Goal: Find specific page/section

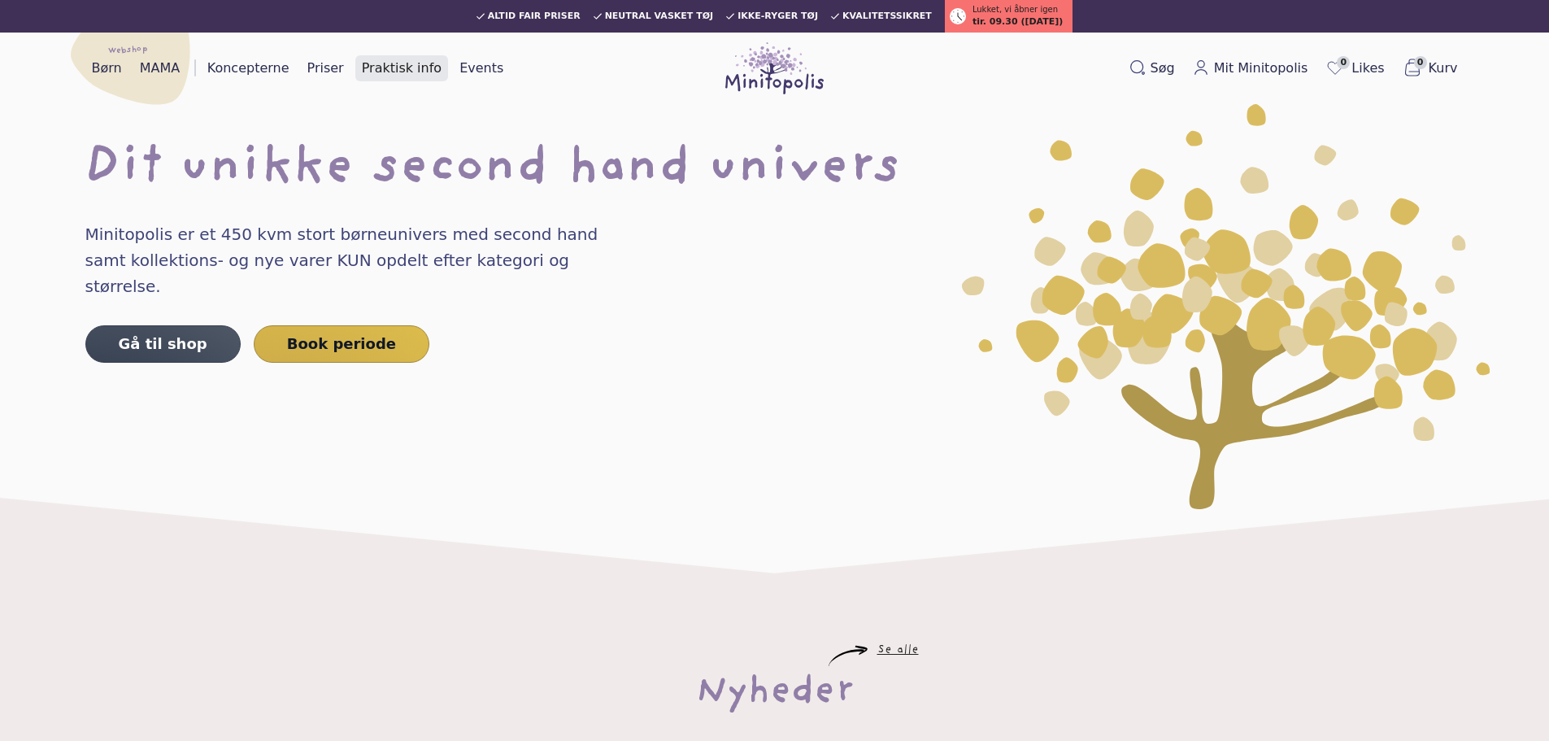
click at [376, 65] on link "Praktisk info" at bounding box center [401, 68] width 93 height 26
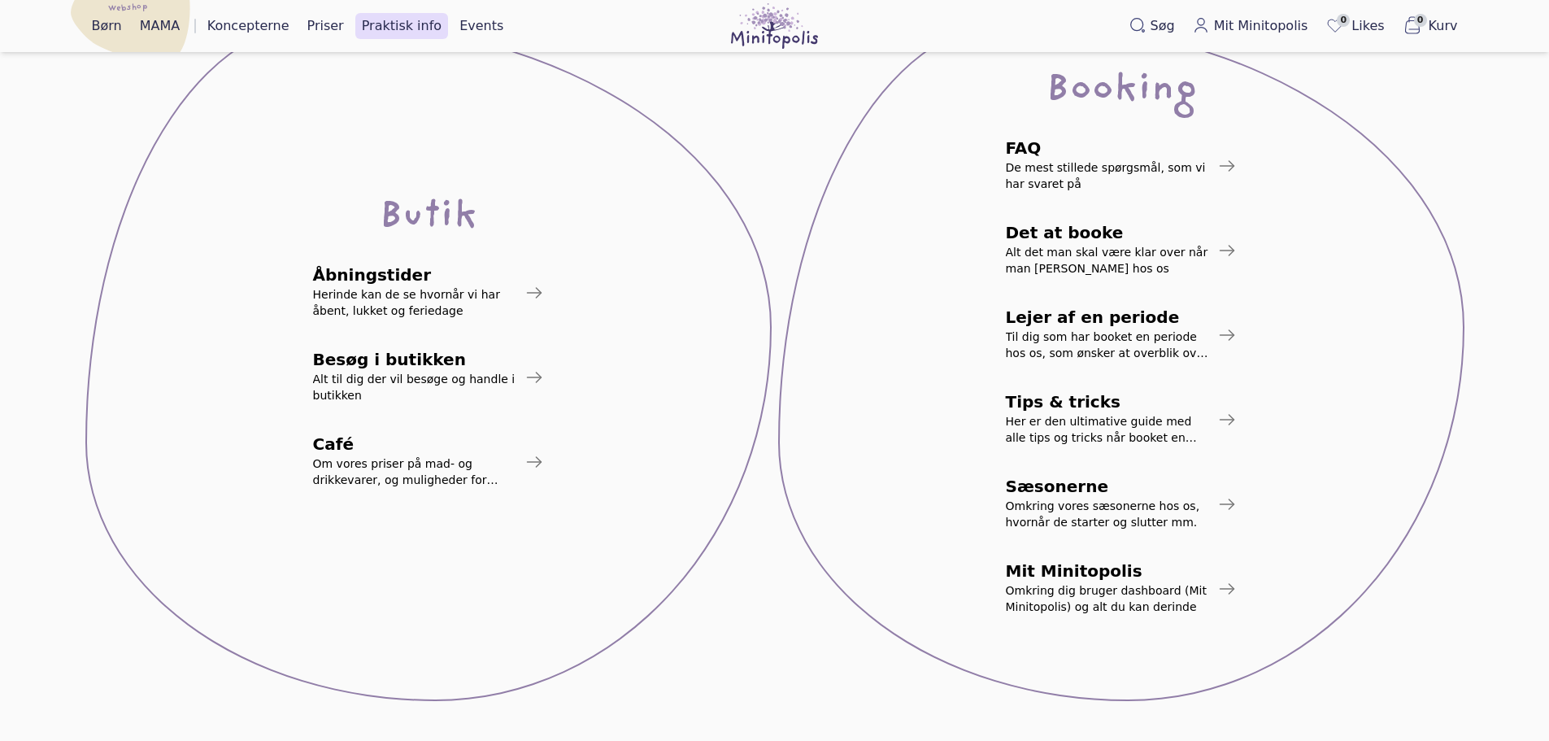
scroll to position [189, 0]
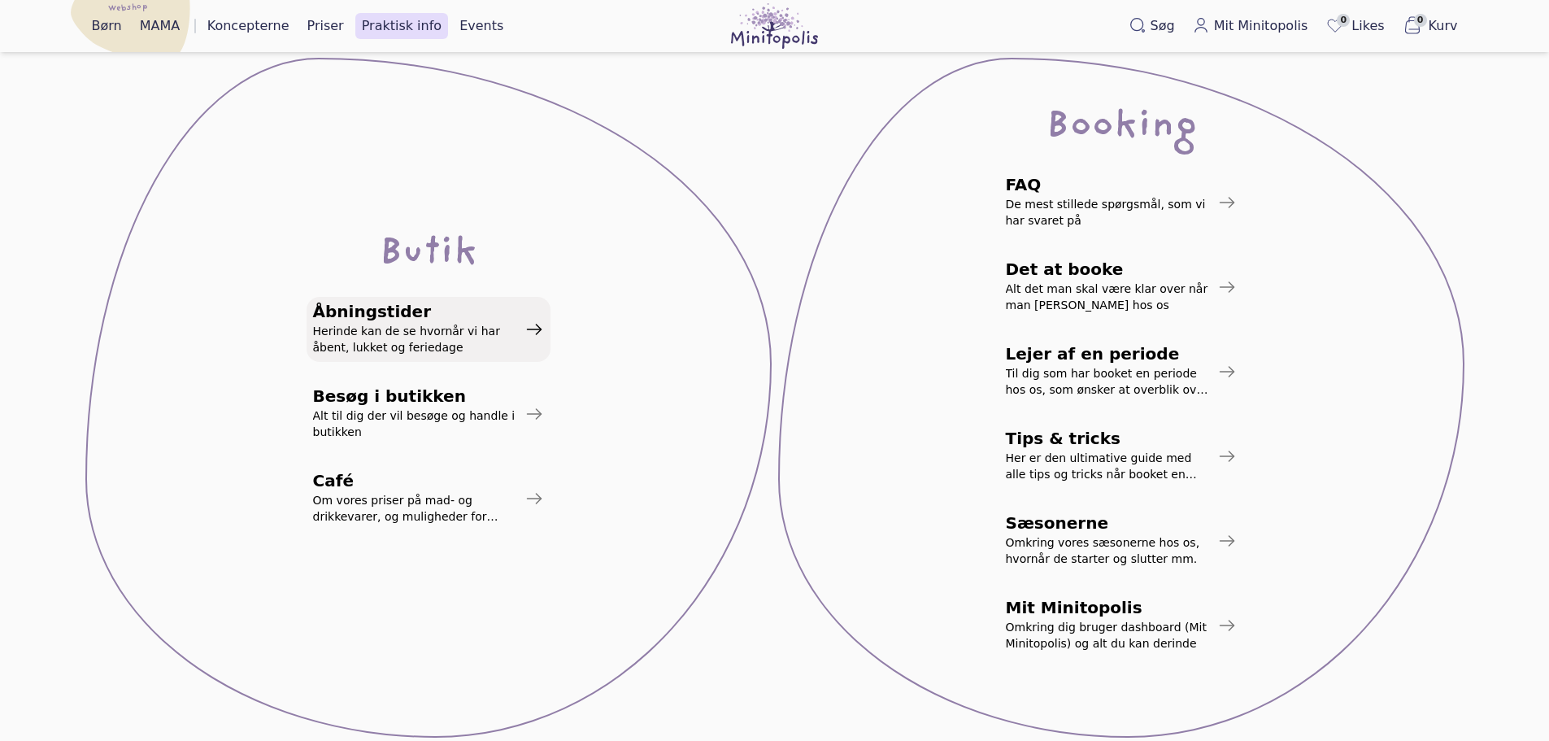
click at [394, 319] on span "Åbningstider" at bounding box center [415, 311] width 205 height 16
